Goal: Register for event/course

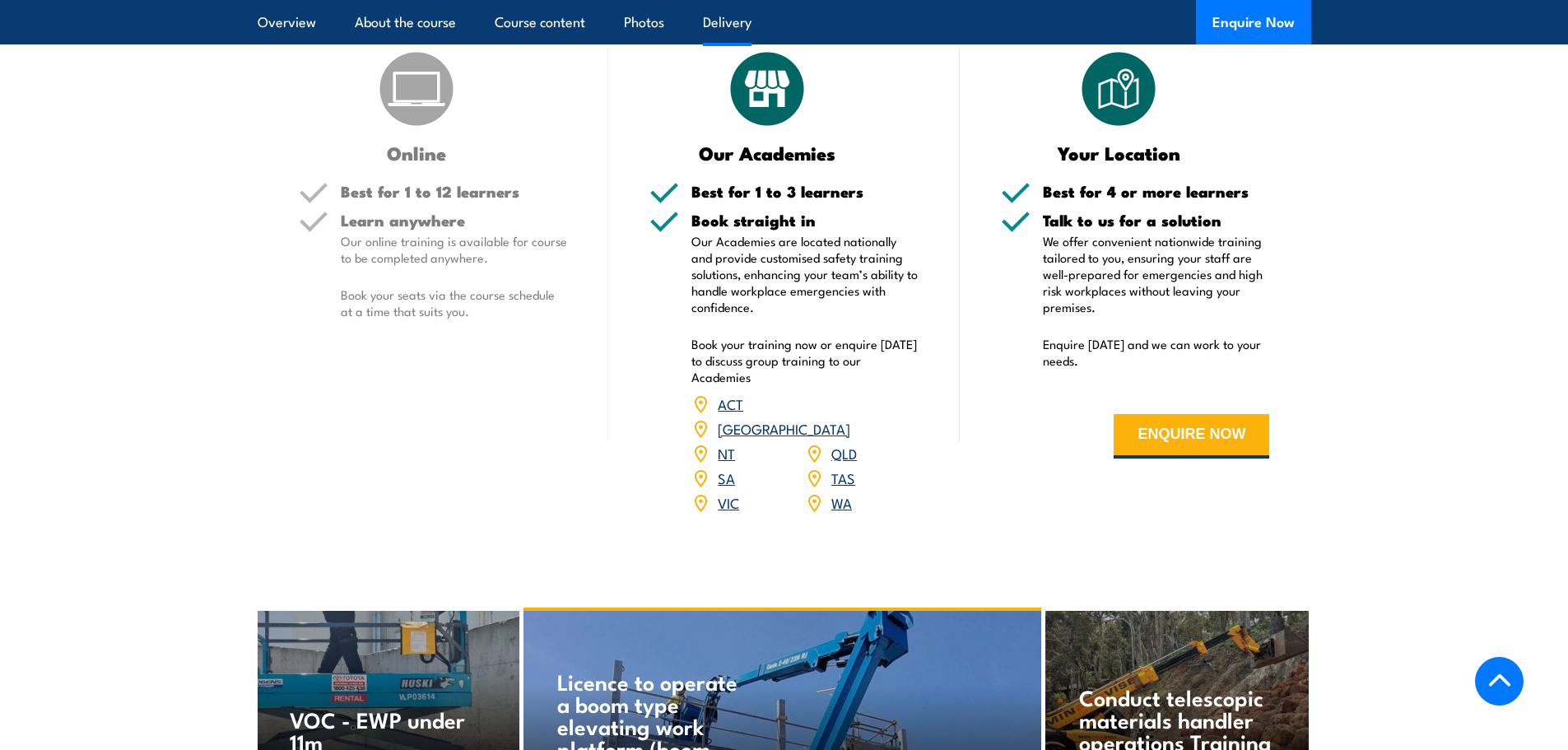
scroll to position [1976, 0]
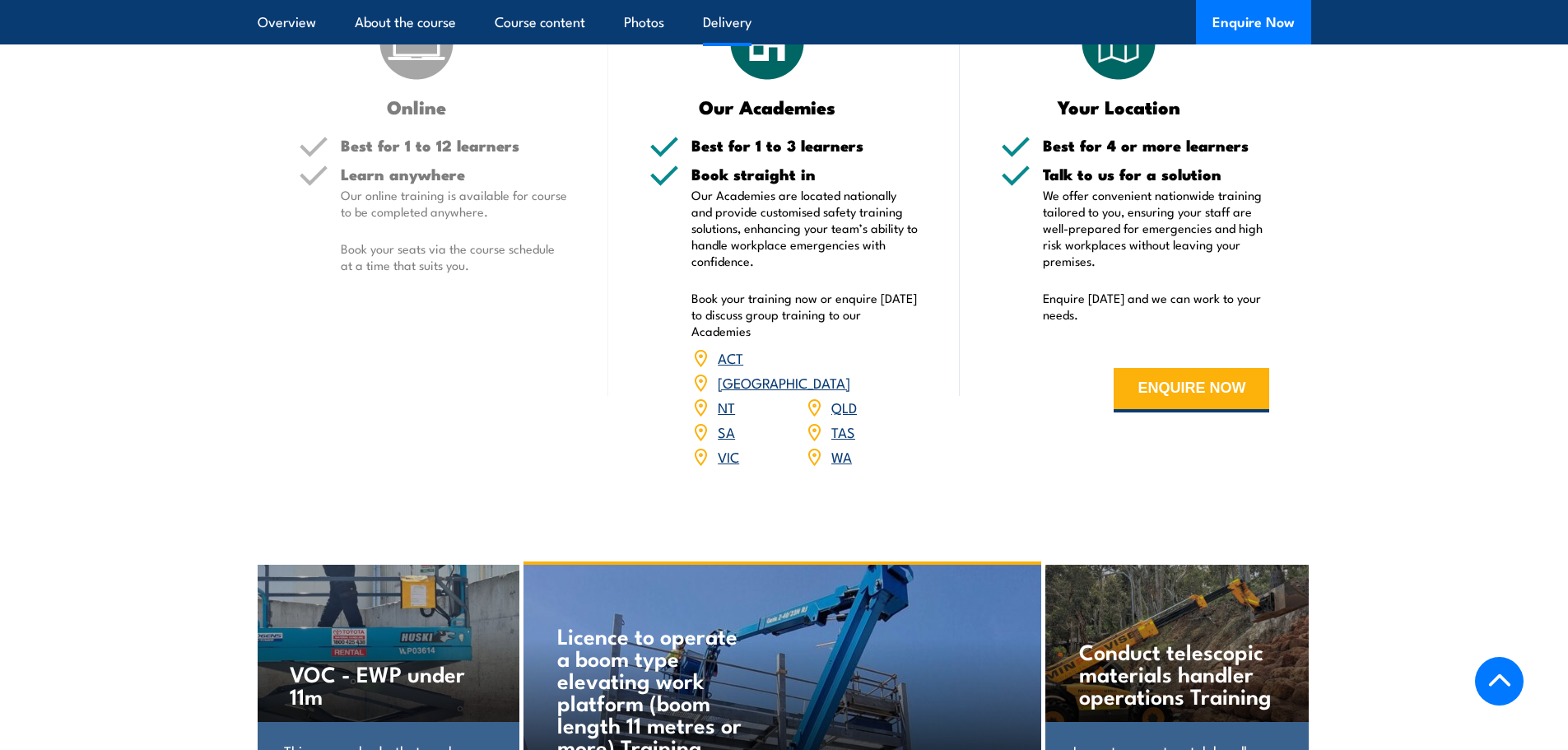
click at [837, 446] on link "WA" at bounding box center [842, 456] width 21 height 20
